Goal: Information Seeking & Learning: Learn about a topic

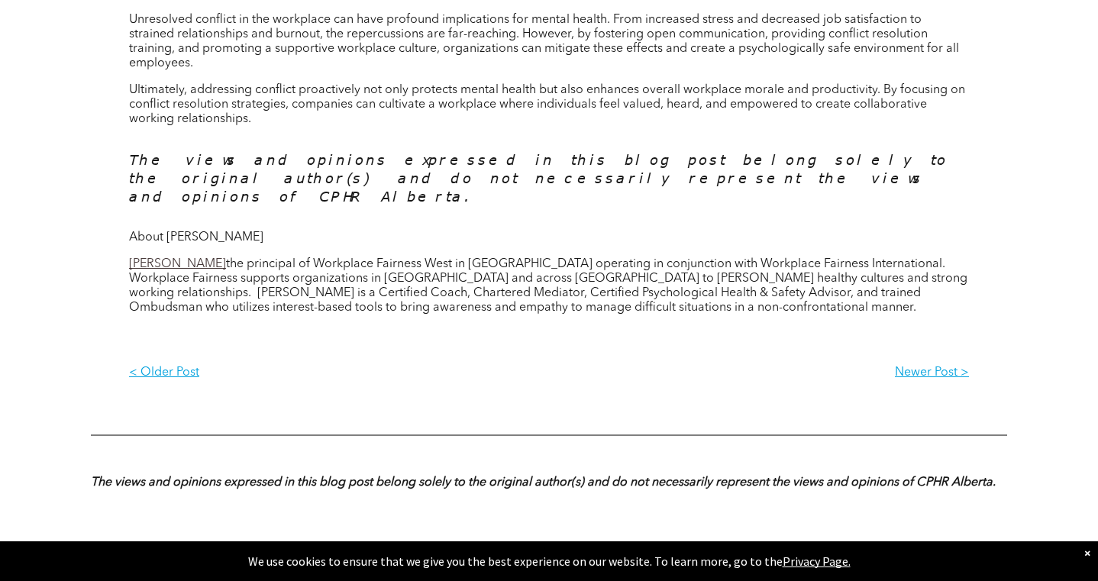
scroll to position [1309, 0]
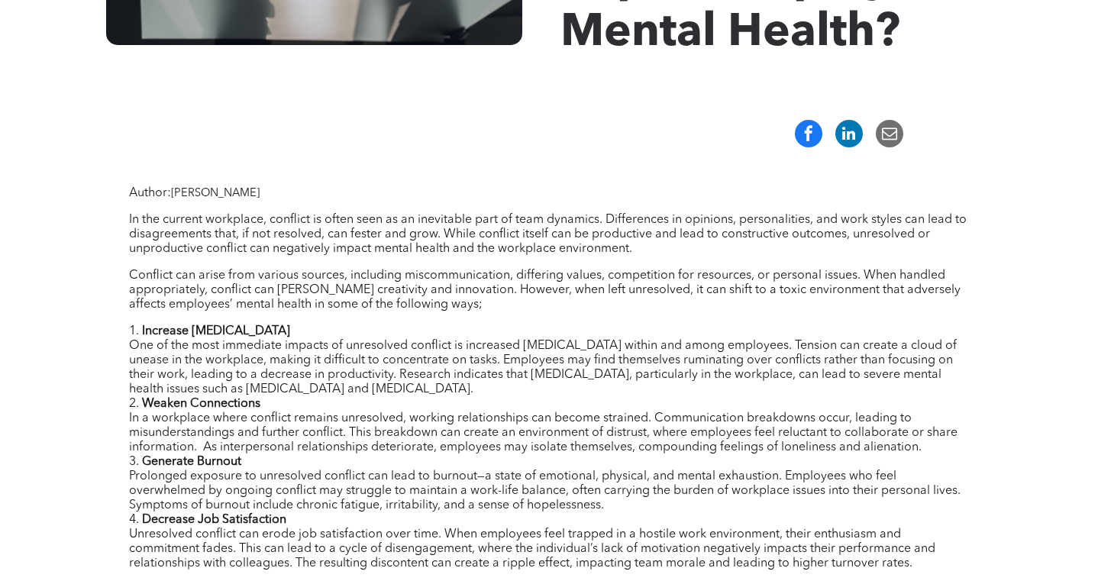
scroll to position [459, 0]
